Goal: Information Seeking & Learning: Learn about a topic

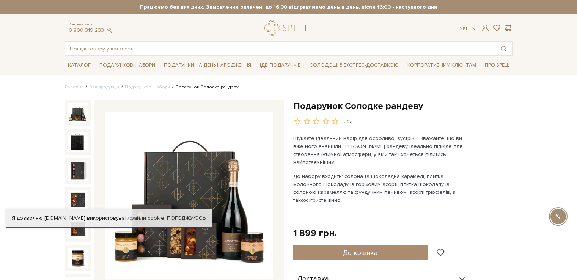
click at [506, 144] on div "Подарунок Солодке рандеву 5/5 Шукаєте ідеальний набір для особливої зустрічі? В…" at bounding box center [402, 273] width 219 height 346
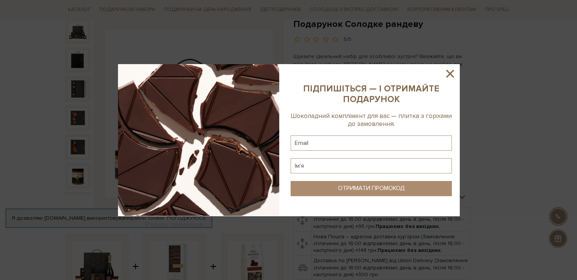
scroll to position [38, 0]
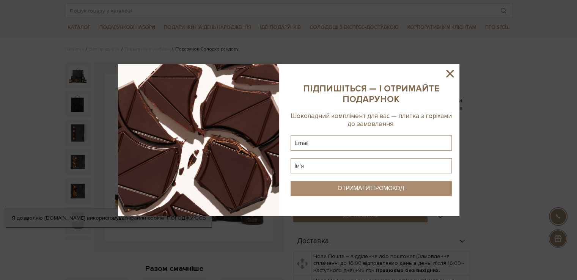
click at [449, 72] on icon at bounding box center [450, 74] width 8 height 8
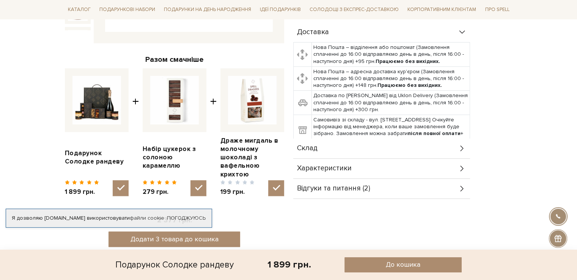
scroll to position [266, 0]
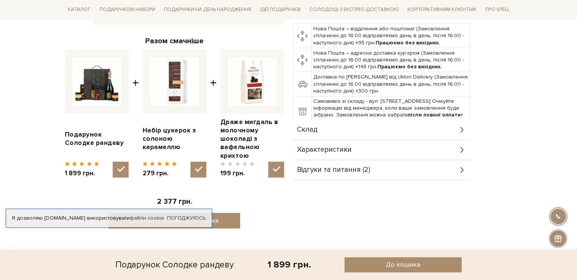
click at [374, 120] on div "Склад" at bounding box center [381, 130] width 177 height 20
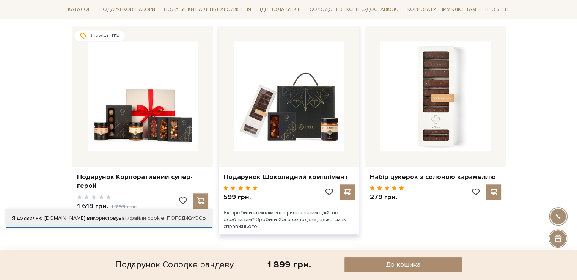
scroll to position [645, 0]
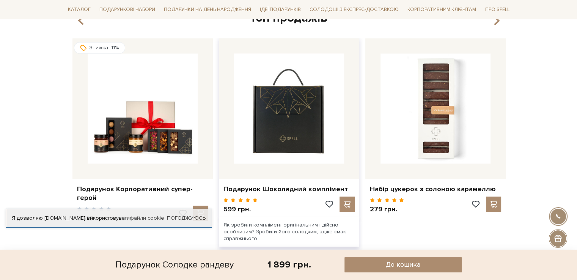
click at [321, 130] on img at bounding box center [289, 108] width 110 height 110
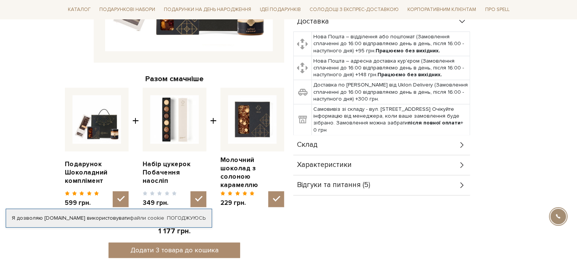
click at [340, 143] on div "Склад" at bounding box center [381, 145] width 177 height 20
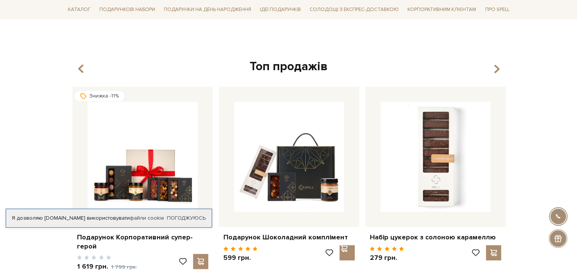
scroll to position [835, 0]
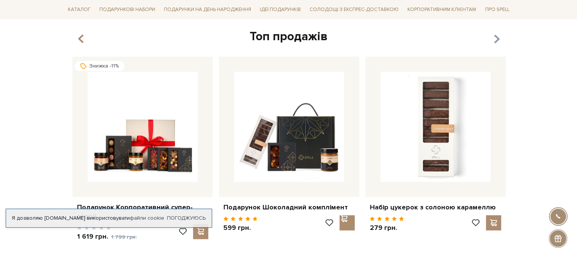
click at [493, 33] on icon "button" at bounding box center [496, 39] width 6 height 13
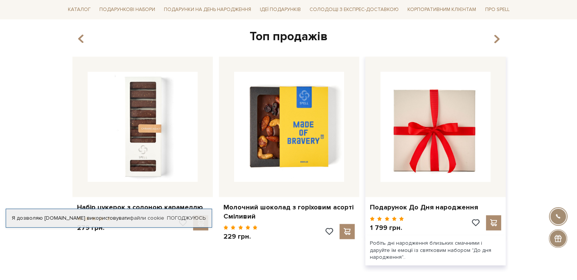
click at [466, 139] on img at bounding box center [436, 127] width 110 height 110
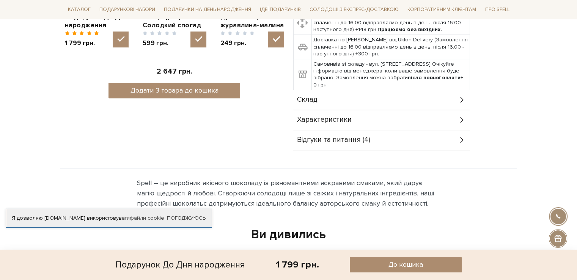
scroll to position [379, 0]
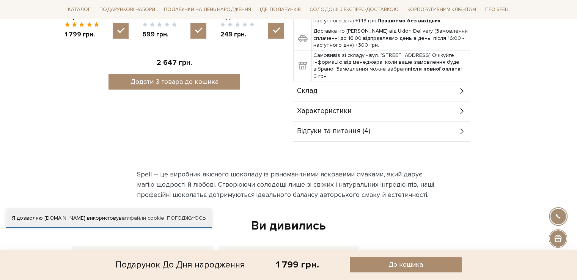
click at [316, 88] on span "Склад" at bounding box center [307, 91] width 20 height 7
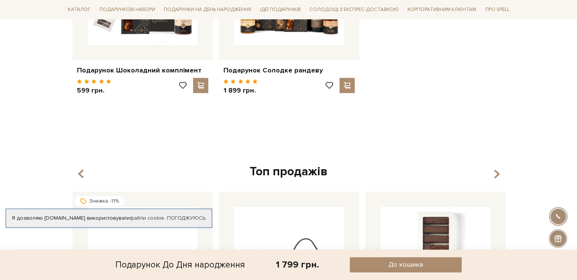
scroll to position [873, 0]
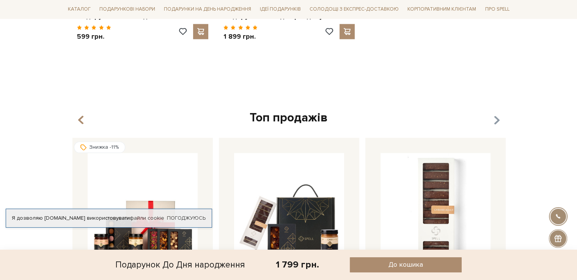
click at [499, 114] on icon "button" at bounding box center [496, 120] width 6 height 13
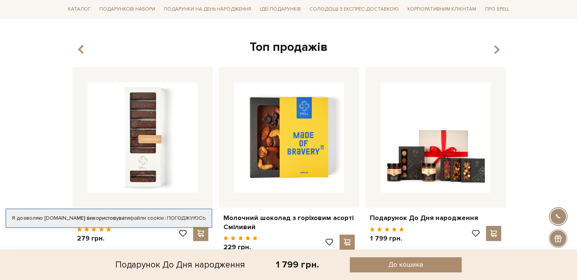
scroll to position [910, 0]
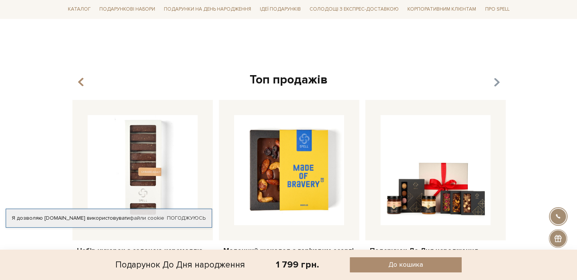
click at [498, 76] on icon "button" at bounding box center [496, 82] width 6 height 13
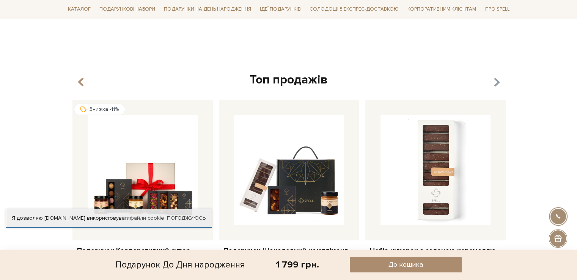
click at [498, 76] on icon "button" at bounding box center [496, 82] width 6 height 13
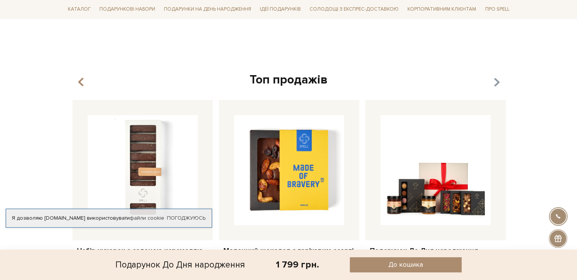
click at [498, 76] on icon "button" at bounding box center [496, 82] width 6 height 13
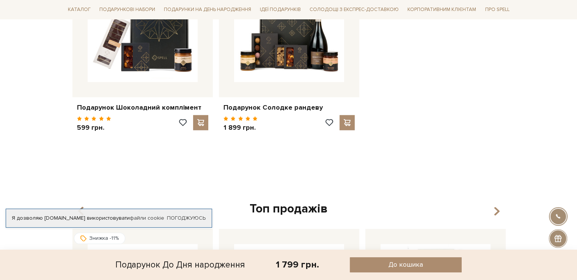
scroll to position [721, 0]
